Goal: Find specific page/section: Find specific page/section

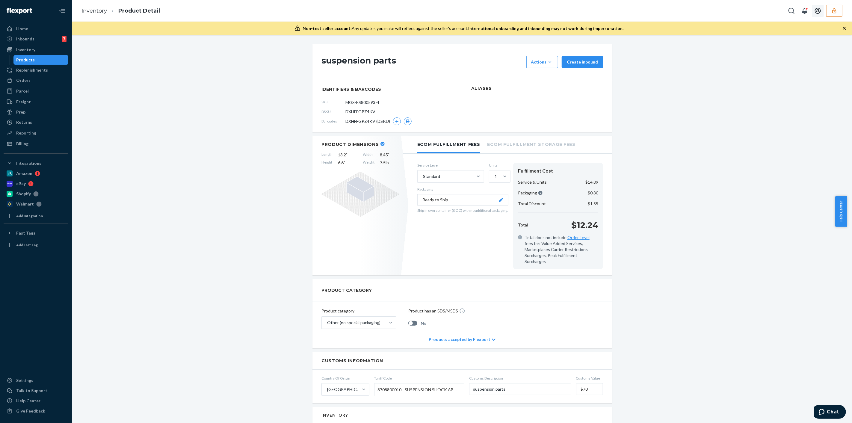
click at [834, 12] on icon "button" at bounding box center [834, 11] width 6 height 6
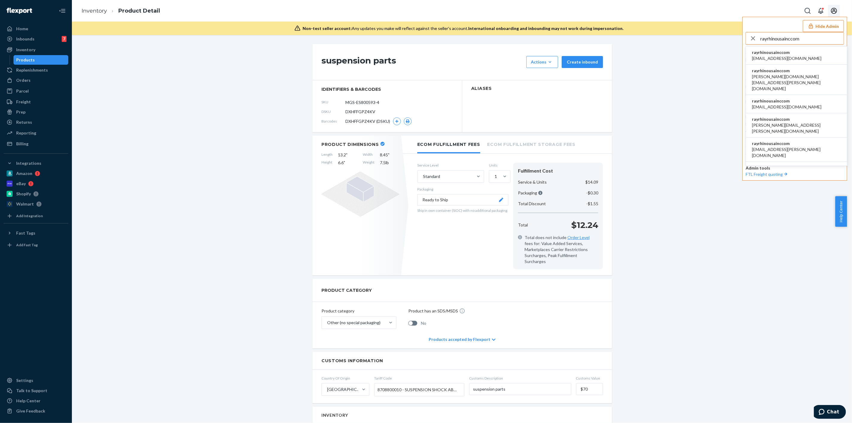
type input "rayrhinousainccom"
click at [782, 56] on span "[EMAIL_ADDRESS][DOMAIN_NAME]" at bounding box center [786, 58] width 69 height 6
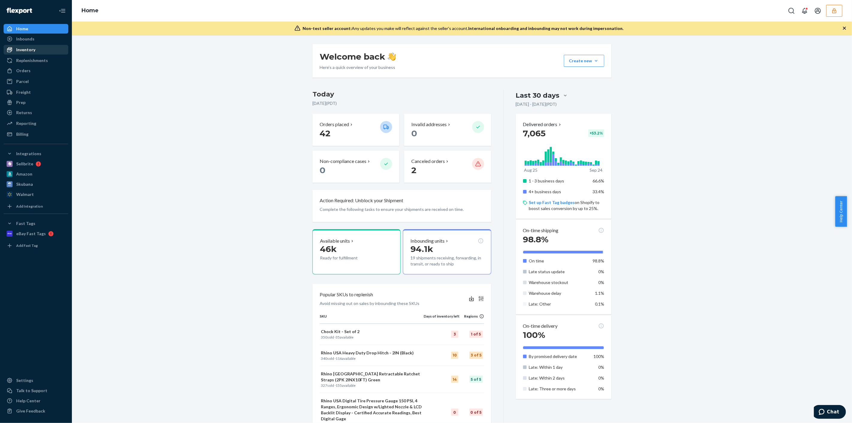
click at [31, 50] on div "Inventory" at bounding box center [25, 50] width 19 height 6
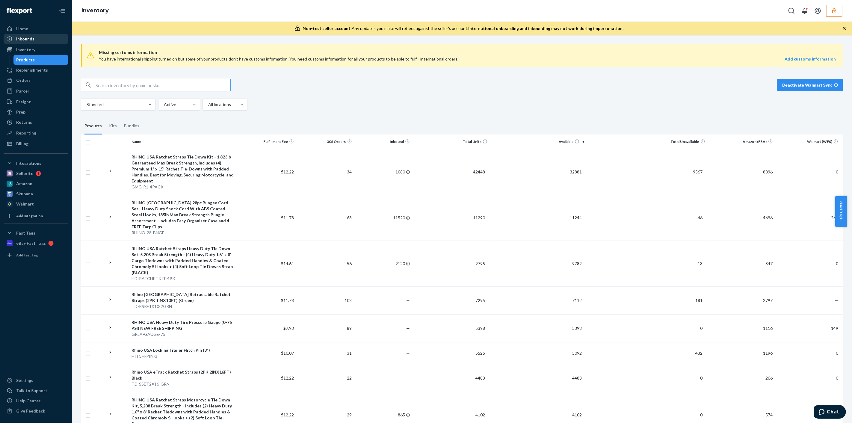
click at [39, 42] on div "Inbounds" at bounding box center [35, 39] width 63 height 8
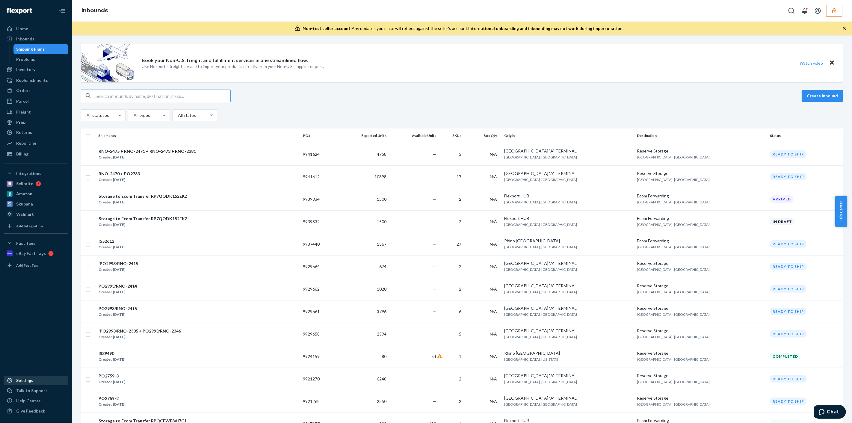
click at [25, 382] on div "Settings" at bounding box center [24, 380] width 17 height 6
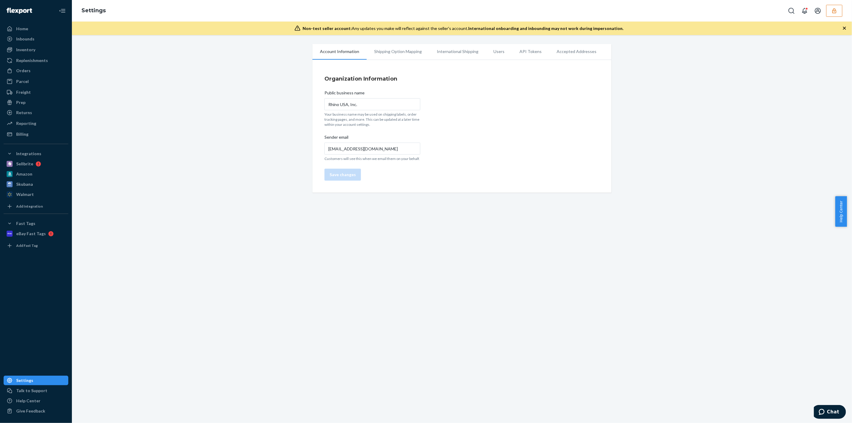
click at [494, 54] on li "Users" at bounding box center [499, 51] width 26 height 15
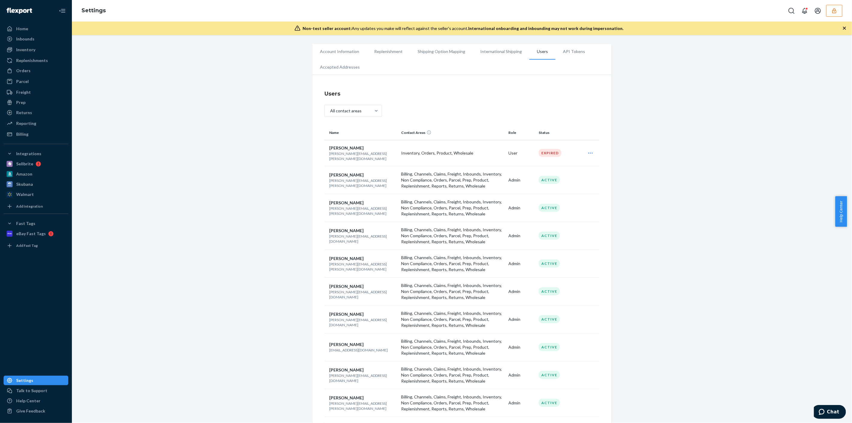
click at [363, 179] on p "ashley.clark@rhinousainc.com" at bounding box center [362, 183] width 67 height 10
copy p "ashley.clark@rhinousainc.com"
drag, startPoint x: 205, startPoint y: 204, endPoint x: 201, endPoint y: 204, distance: 3.6
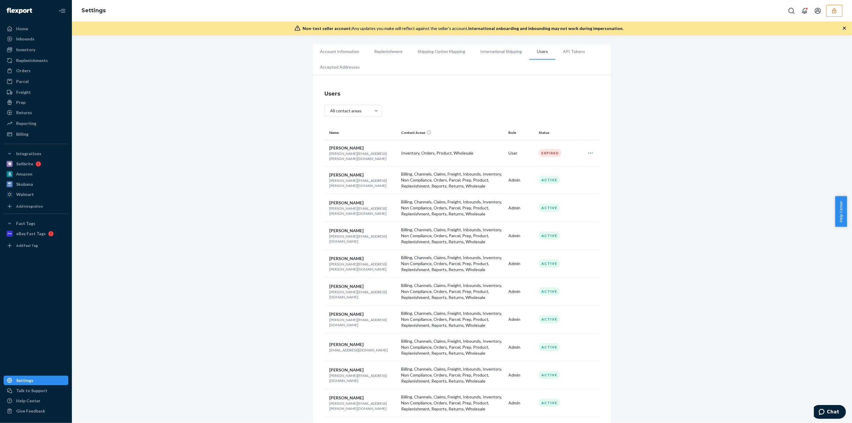
click at [355, 178] on p "ashley.clark@rhinousainc.com" at bounding box center [362, 183] width 67 height 10
click at [356, 180] on p "ashley.clark@rhinousainc.com" at bounding box center [362, 183] width 67 height 10
click at [356, 178] on p "ashley.clark@rhinousainc.com" at bounding box center [362, 183] width 67 height 10
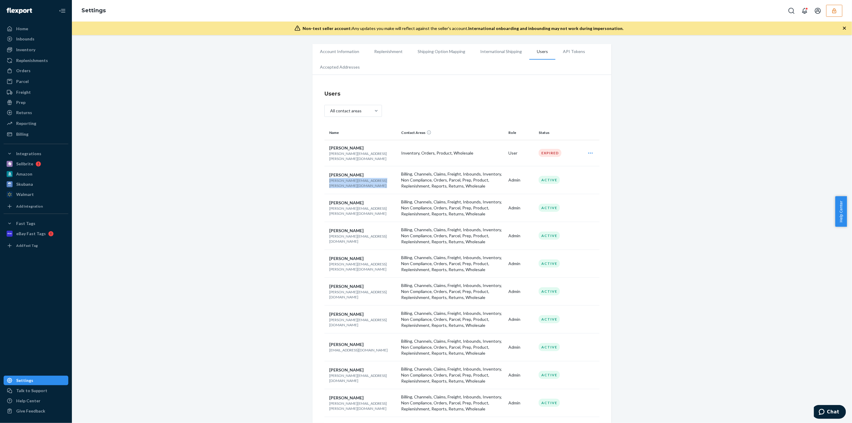
click at [356, 178] on p "ashley.clark@rhinousainc.com" at bounding box center [362, 183] width 67 height 10
copy p "ashley.clark@rhinousainc.com"
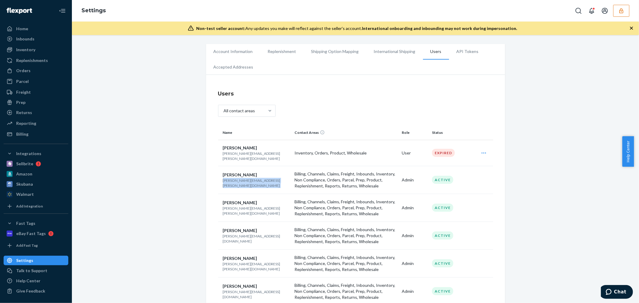
click at [620, 6] on button "button" at bounding box center [621, 11] width 16 height 12
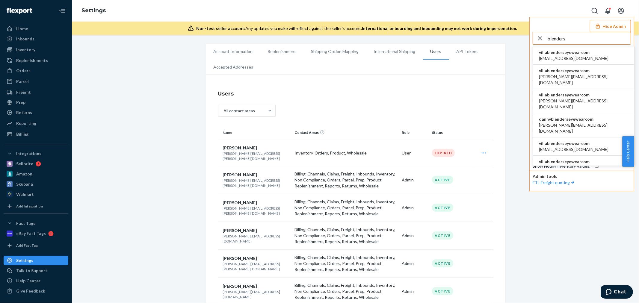
type input "blenders"
click at [590, 58] on span "alynna@blenderseyewear.com" at bounding box center [573, 58] width 69 height 6
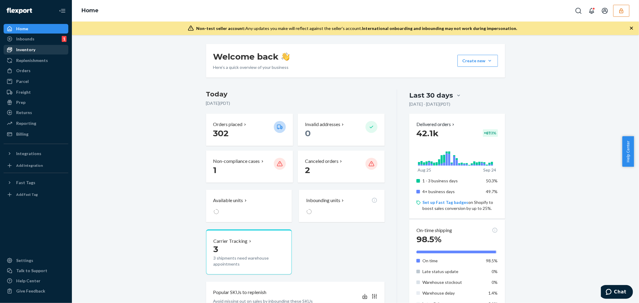
click at [38, 48] on div "Inventory" at bounding box center [35, 50] width 63 height 8
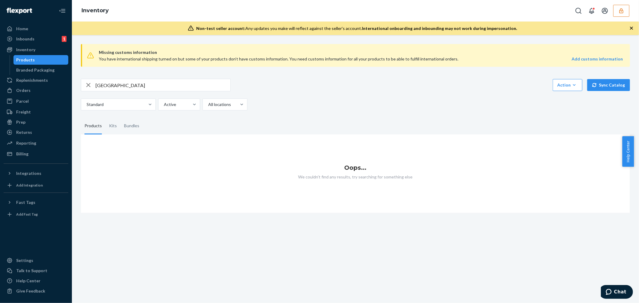
click at [143, 85] on input "rimini" at bounding box center [163, 85] width 135 height 12
click at [143, 82] on input "rimini" at bounding box center [163, 85] width 135 height 12
click at [142, 85] on input "rimini" at bounding box center [163, 85] width 135 height 12
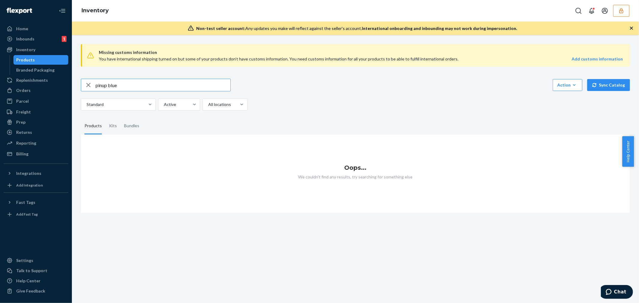
type input "pinup blue"
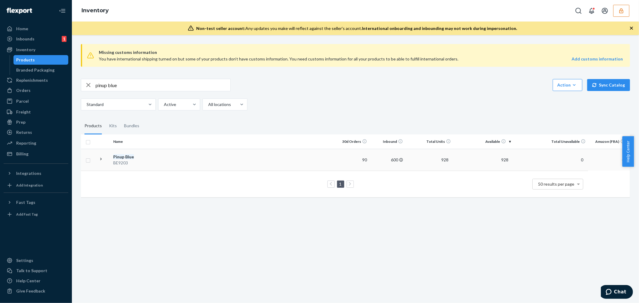
click at [195, 156] on td at bounding box center [255, 160] width 155 height 22
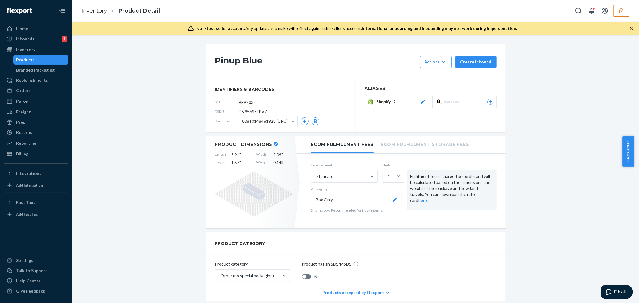
click at [260, 110] on span "DV956SSFPVZ" at bounding box center [253, 112] width 28 height 6
copy span "DV956SSFPVZ"
click at [624, 10] on button "button" at bounding box center [621, 11] width 16 height 12
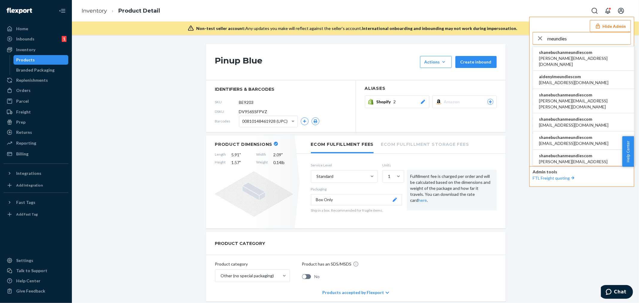
type input "meundies"
click at [595, 61] on span "aaronjhon.ygay@awesomecx.com" at bounding box center [583, 61] width 89 height 12
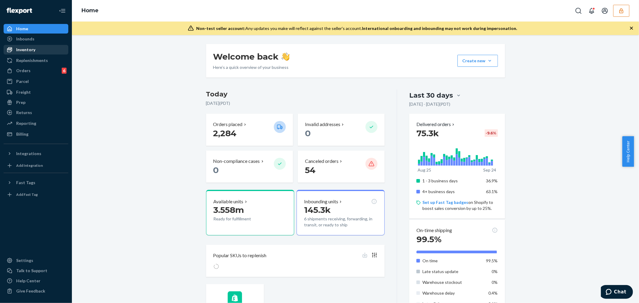
click at [49, 49] on div "Inventory" at bounding box center [35, 50] width 63 height 8
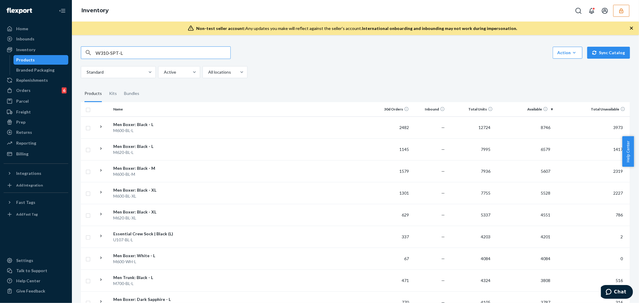
type input "W310-SPT-L"
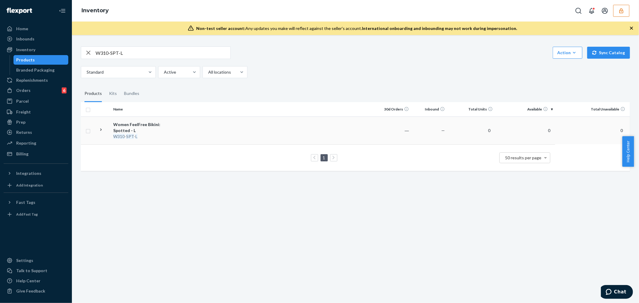
click at [176, 129] on td "Women FeelFree Bikini: Spotted - L W310 - SPT - L" at bounding box center [144, 131] width 67 height 28
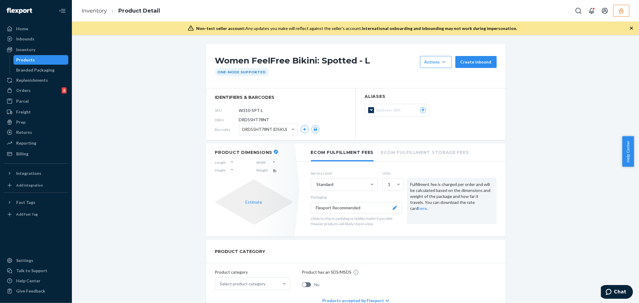
click at [255, 120] on span "DRD55HT78NT" at bounding box center [254, 120] width 30 height 6
copy span "DRD55HT78NT"
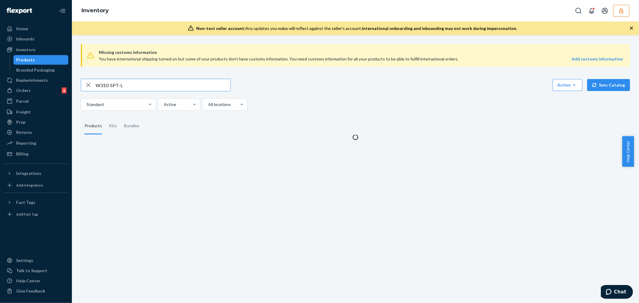
click at [121, 85] on input "W310-SPT-L" at bounding box center [163, 85] width 135 height 12
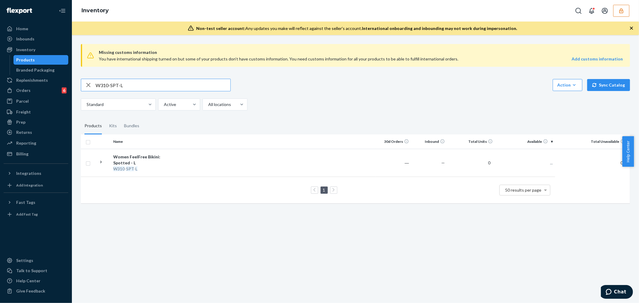
click at [121, 85] on input "W310-SPT-L" at bounding box center [163, 85] width 135 height 12
type input "W705-PEG-M"
click at [209, 159] on td at bounding box center [276, 160] width 197 height 22
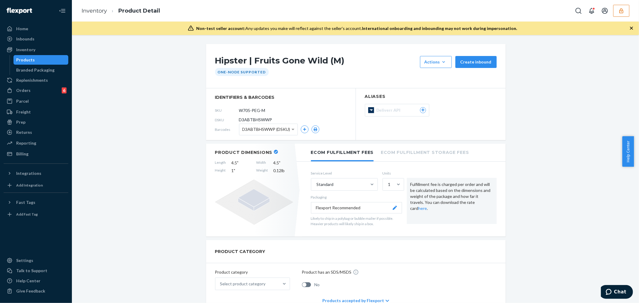
click at [255, 119] on span "D3ABTBHSWWP" at bounding box center [255, 120] width 33 height 6
copy span "D3ABTBHSWWP"
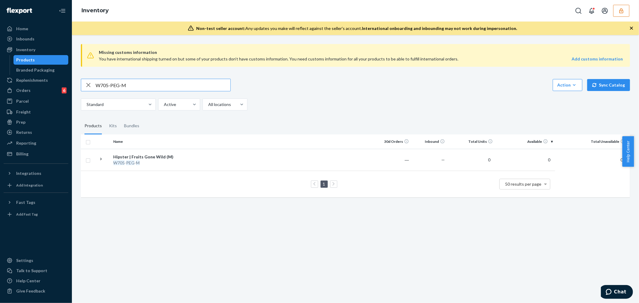
click at [108, 86] on input "W705-PEG-M" at bounding box center [163, 85] width 135 height 12
type input "M620-BOP-XXXXL"
click at [181, 162] on td at bounding box center [276, 163] width 197 height 28
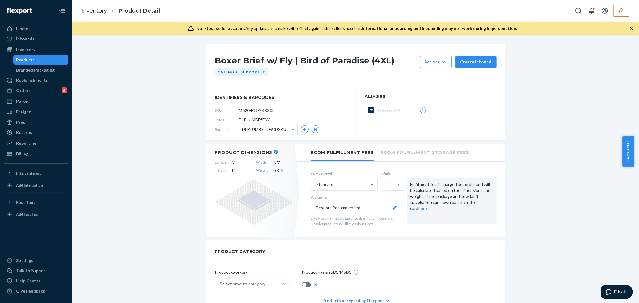
click at [259, 119] on span "DLPLUMBF5DW" at bounding box center [254, 120] width 31 height 6
copy span "DLPLUMBF5DW"
click at [626, 10] on button "button" at bounding box center [621, 11] width 16 height 12
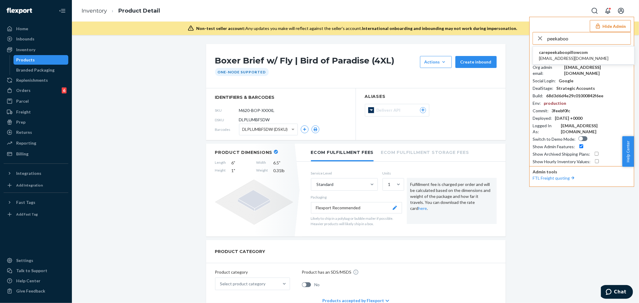
type input "peekaboo"
click at [586, 54] on span "carepeekaboopillowcom" at bounding box center [573, 52] width 69 height 6
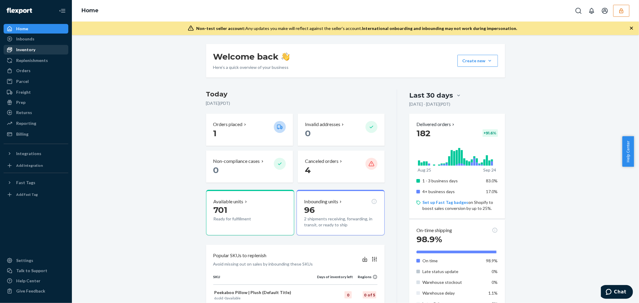
click at [30, 46] on div "Inventory" at bounding box center [35, 50] width 63 height 8
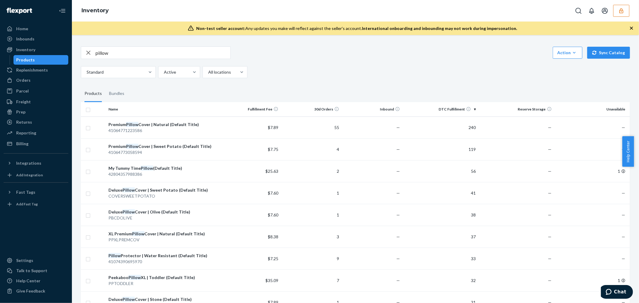
click at [160, 48] on input "pillow" at bounding box center [163, 53] width 135 height 12
type input "peekaboo"
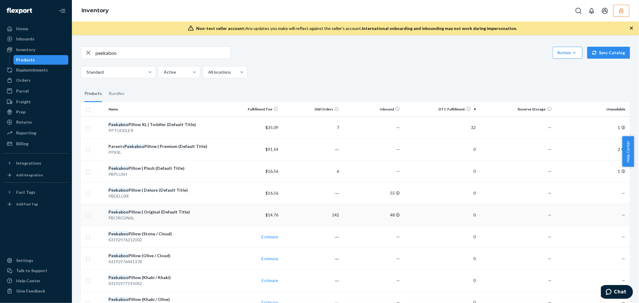
click at [210, 211] on div "Peekaboo Pillow | Original (Default Title)" at bounding box center [162, 212] width 109 height 6
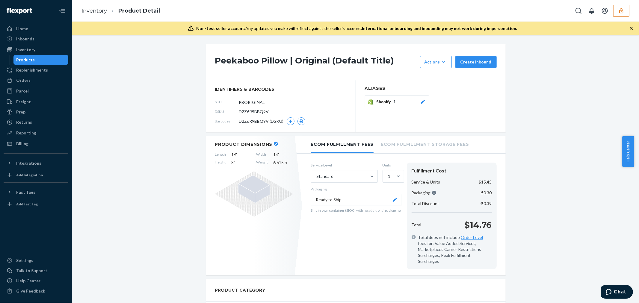
click at [255, 115] on span "D2Z6R9BBQ9V" at bounding box center [254, 112] width 30 height 6
click at [255, 111] on span "D2Z6R9BBQ9V" at bounding box center [254, 112] width 30 height 6
copy span "D2Z6R9BBQ9V"
